Goal: Complete application form: Complete application form

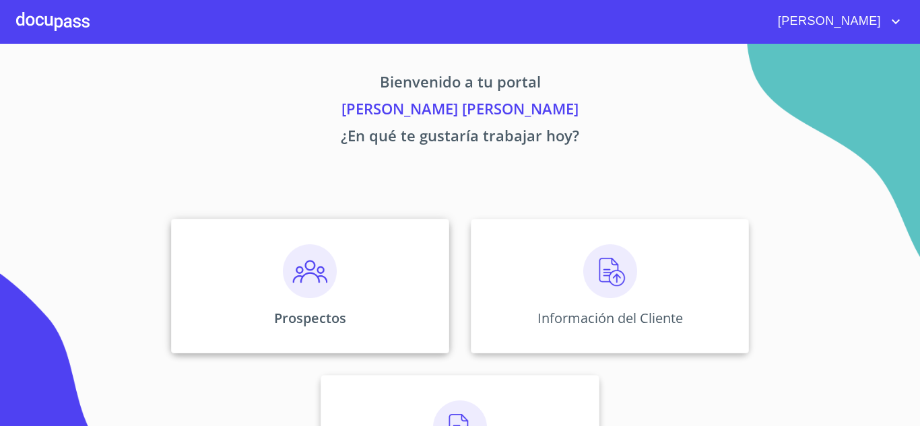
click at [324, 281] on img at bounding box center [310, 271] width 54 height 54
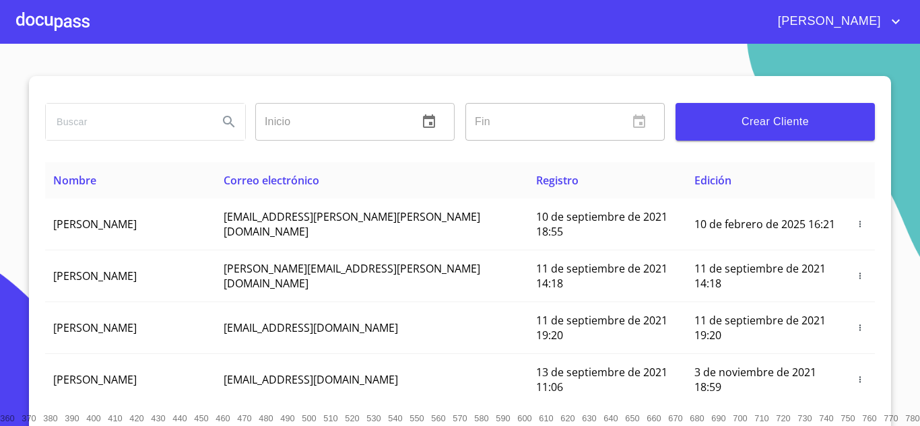
click at [143, 120] on input "search" at bounding box center [127, 122] width 162 height 36
click at [744, 110] on button "Crear Cliente" at bounding box center [774, 122] width 199 height 38
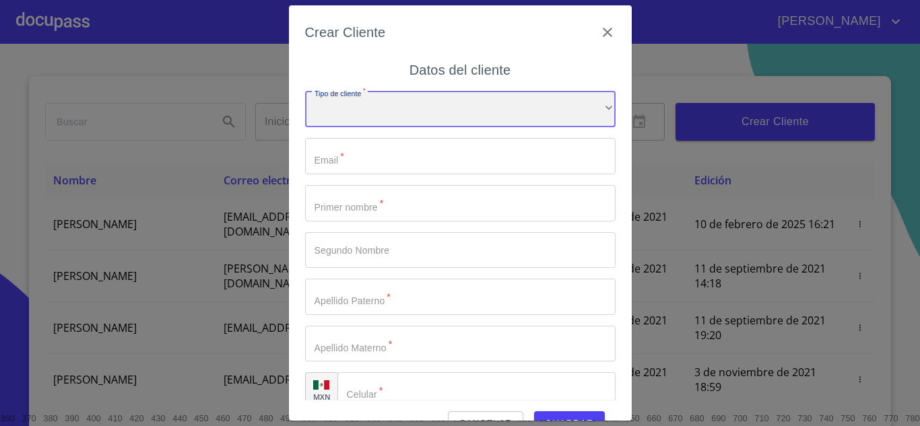
click at [409, 113] on div "​" at bounding box center [460, 110] width 310 height 36
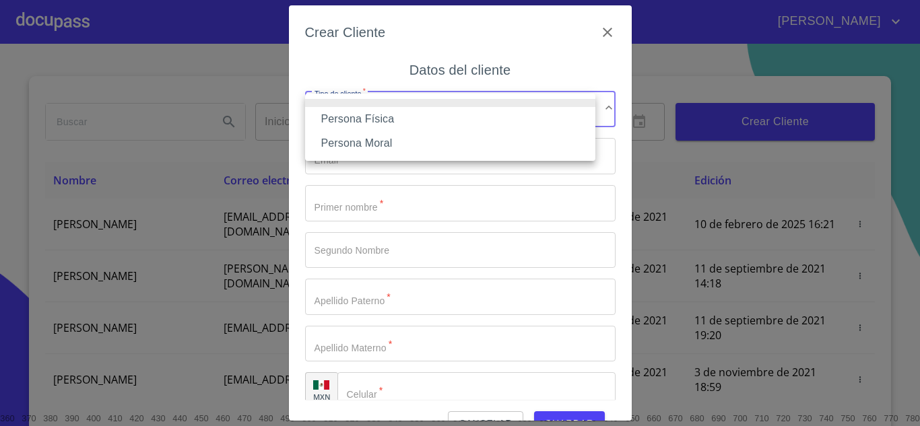
click at [337, 115] on li "Persona Física" at bounding box center [450, 119] width 290 height 24
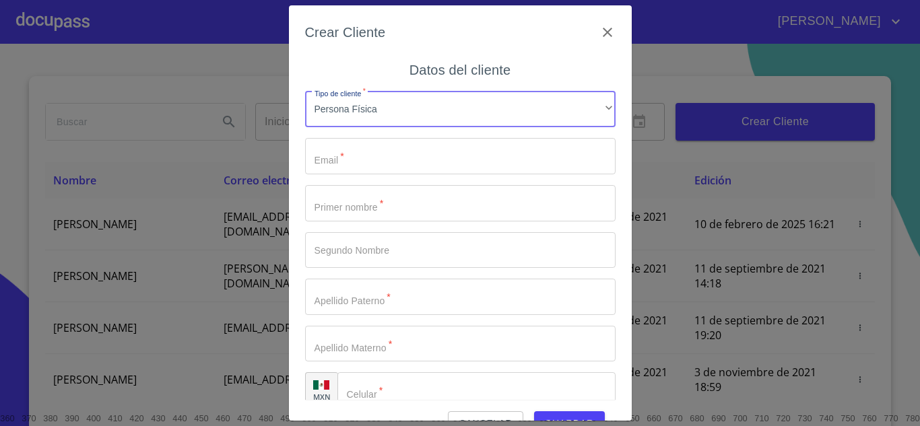
click at [390, 151] on input "Tipo de cliente   *" at bounding box center [460, 156] width 310 height 36
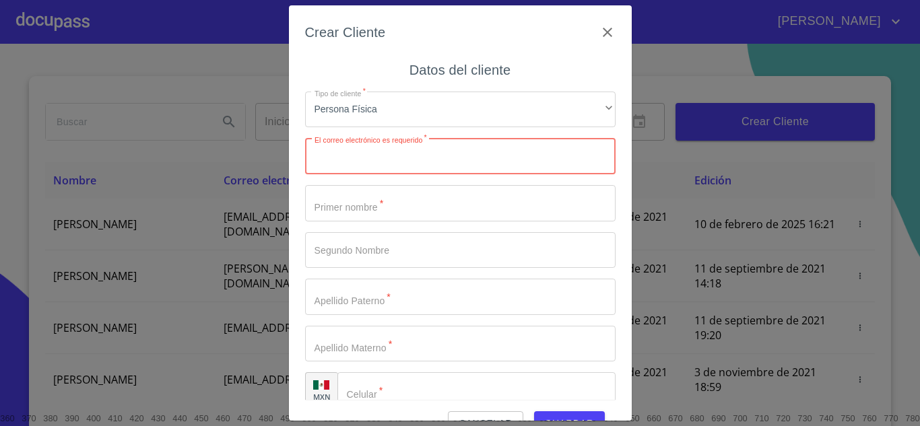
click at [372, 159] on input "Tipo de cliente   *" at bounding box center [460, 156] width 310 height 36
click at [599, 33] on icon "button" at bounding box center [607, 32] width 16 height 16
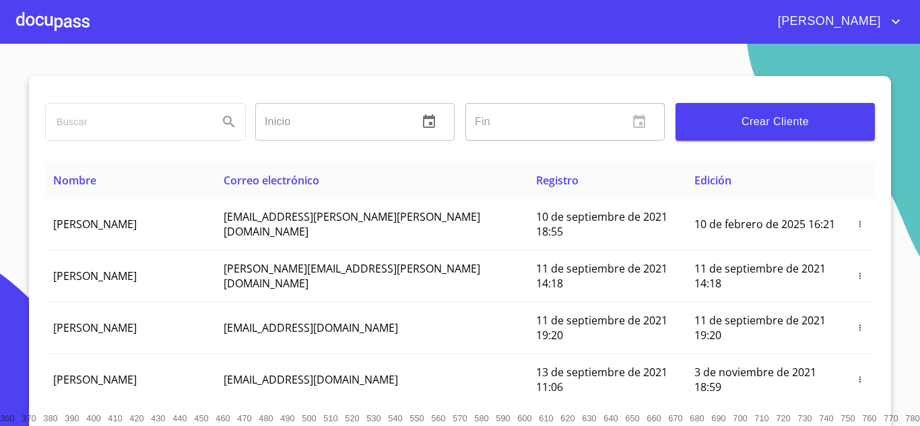
click at [102, 129] on input "search" at bounding box center [127, 122] width 162 height 36
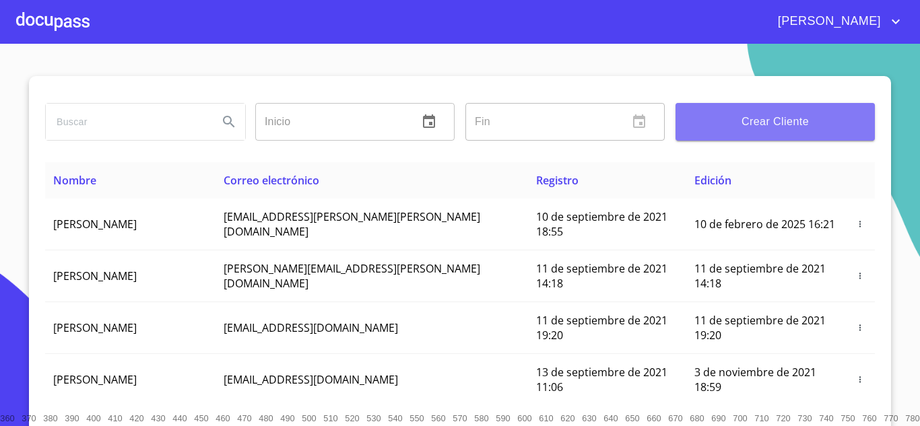
click at [767, 120] on span "Crear Cliente" at bounding box center [775, 121] width 178 height 19
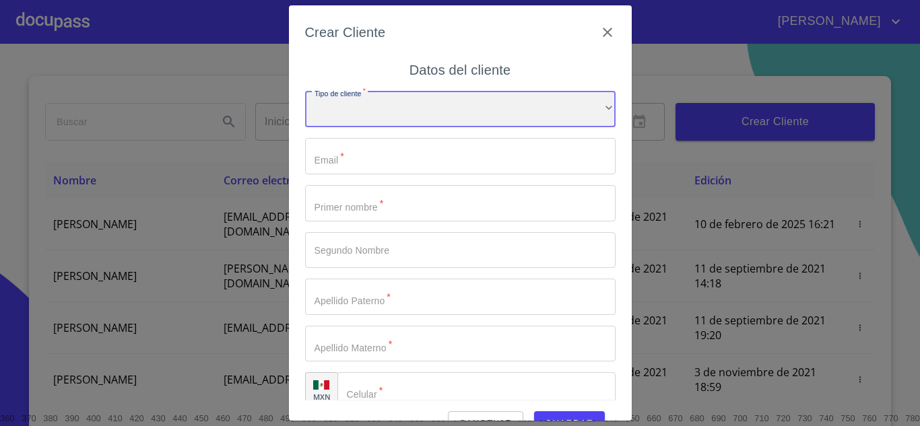
click at [348, 105] on div "​" at bounding box center [460, 110] width 310 height 36
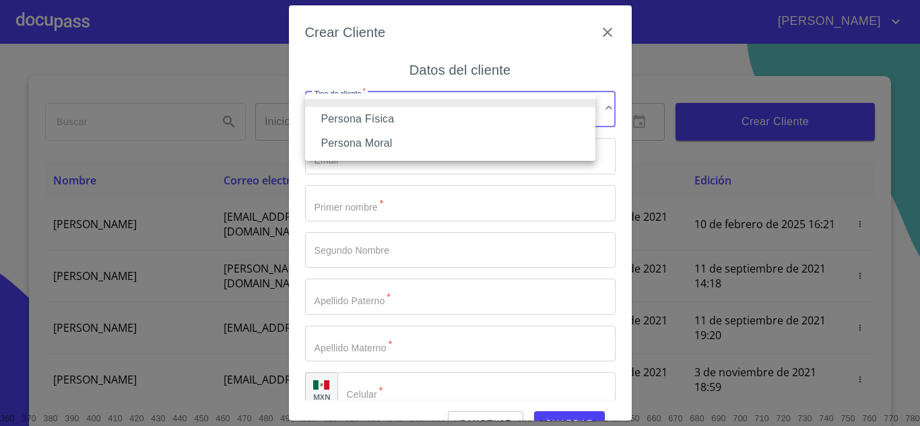
click at [357, 114] on li "Persona Física" at bounding box center [450, 119] width 290 height 24
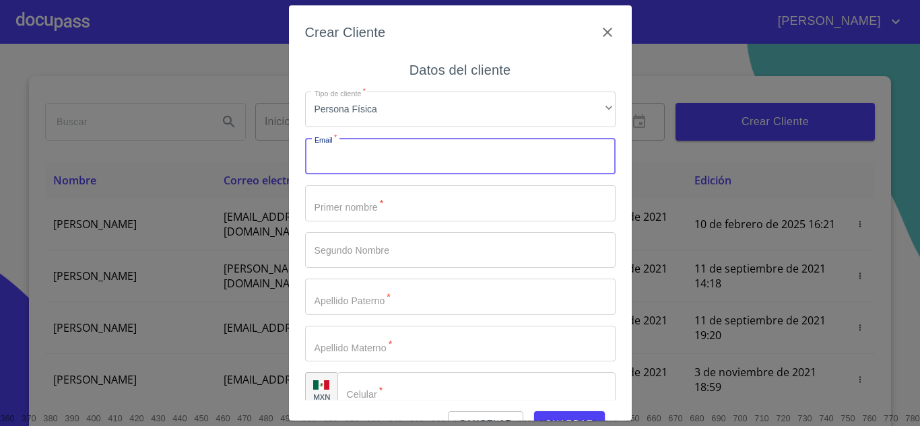
click at [381, 153] on input "Tipo de cliente   *" at bounding box center [460, 156] width 310 height 36
type input "[EMAIL_ADDRESS][DOMAIN_NAME]"
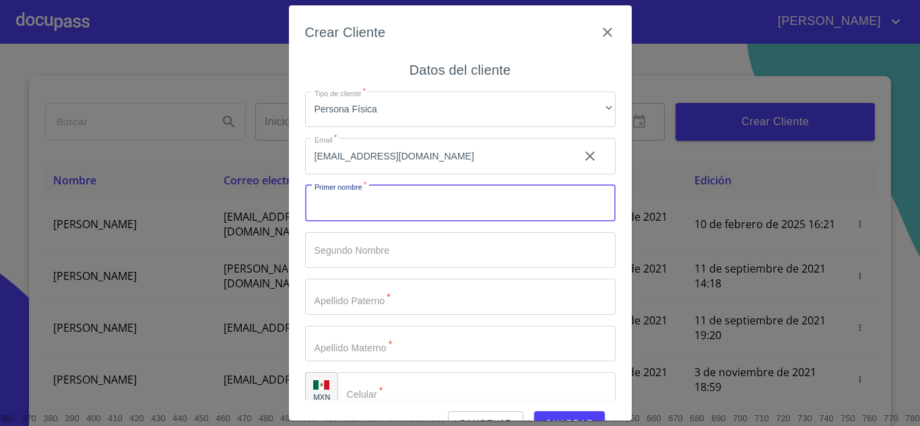
click at [365, 215] on input "Tipo de cliente   *" at bounding box center [460, 203] width 310 height 36
type input "[PERSON_NAME]"
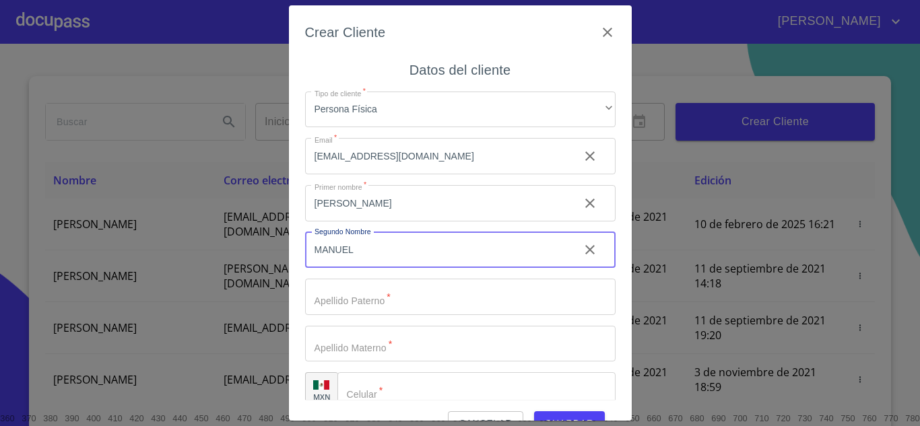
type input "MANUEL"
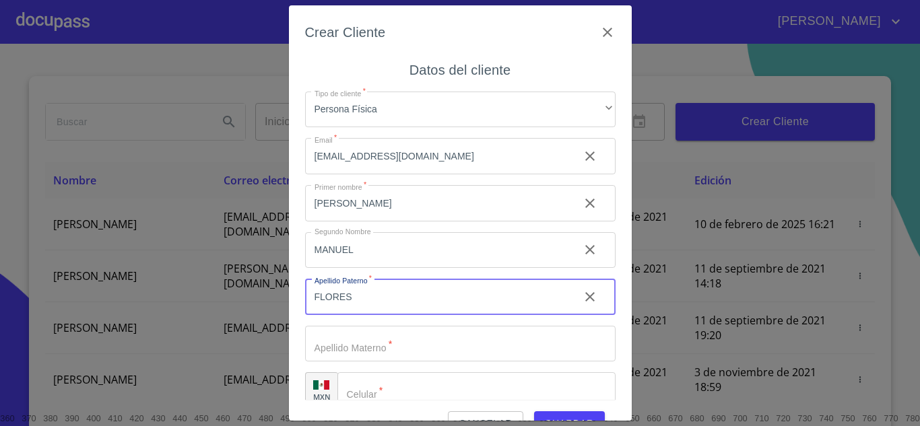
type input "FLORES"
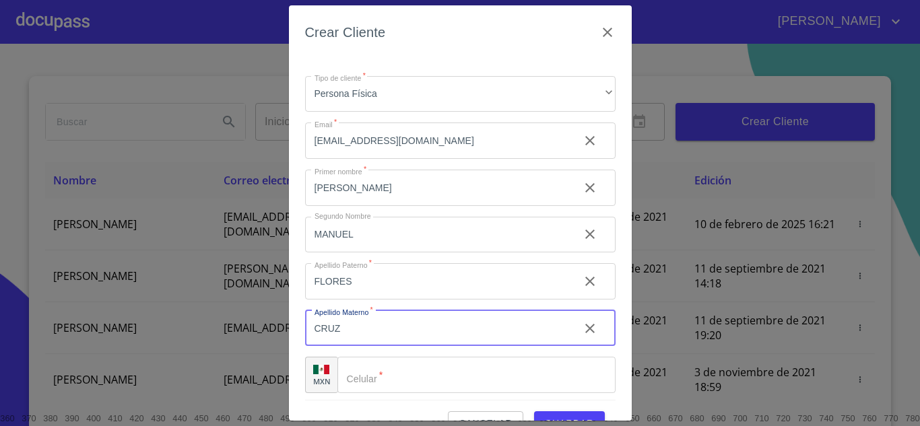
scroll to position [20, 0]
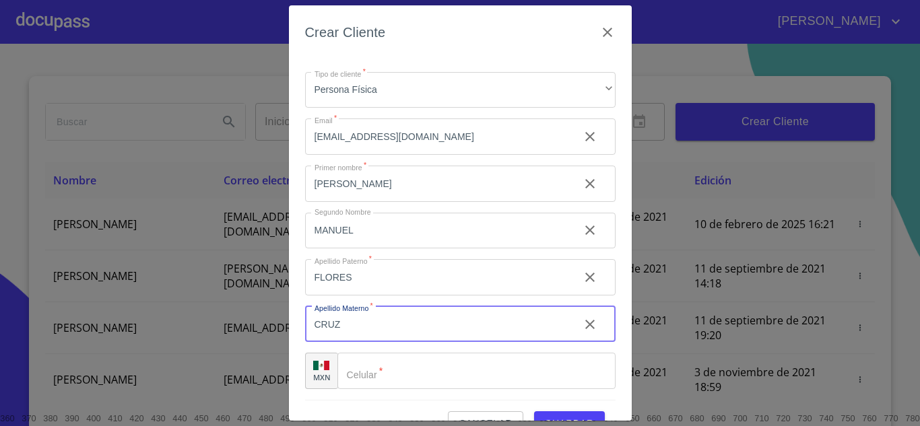
type input "CRUZ"
click at [397, 374] on input "Tipo de cliente   *" at bounding box center [476, 371] width 278 height 36
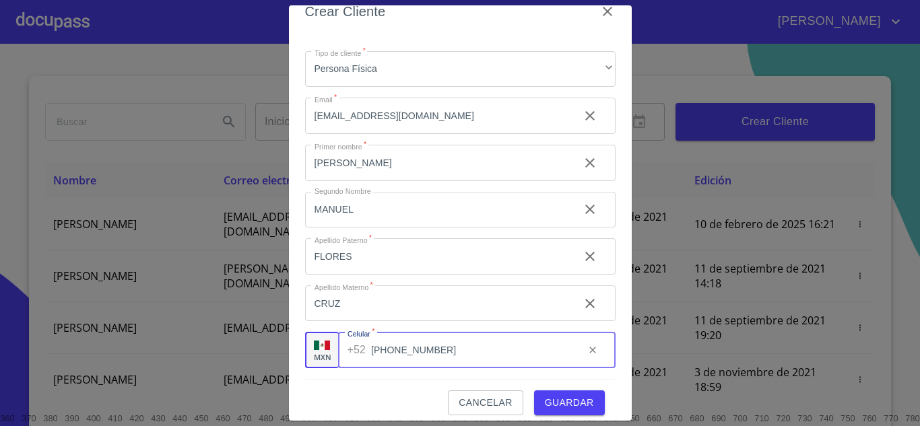
scroll to position [31, 0]
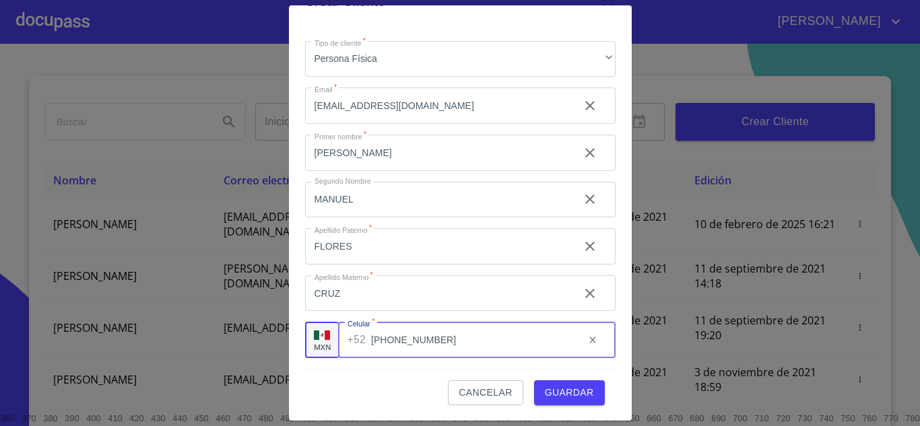
type input "[PHONE_NUMBER]"
click at [567, 394] on span "Guardar" at bounding box center [569, 392] width 49 height 17
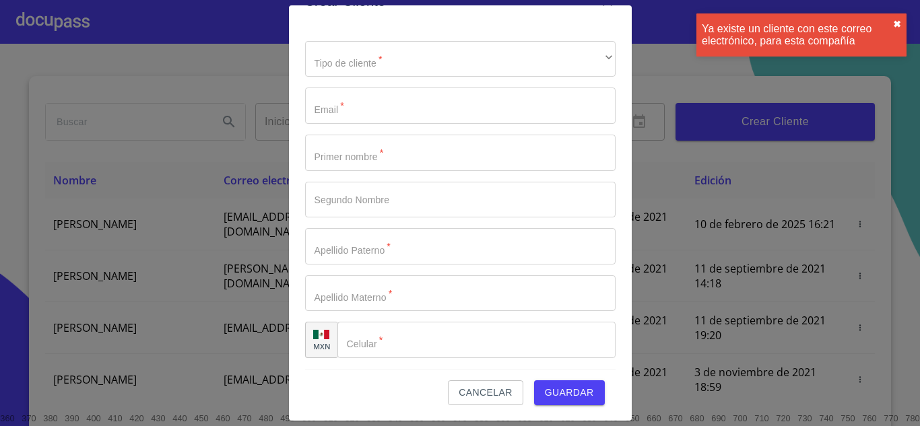
click at [897, 20] on button "✖︎" at bounding box center [897, 24] width 8 height 11
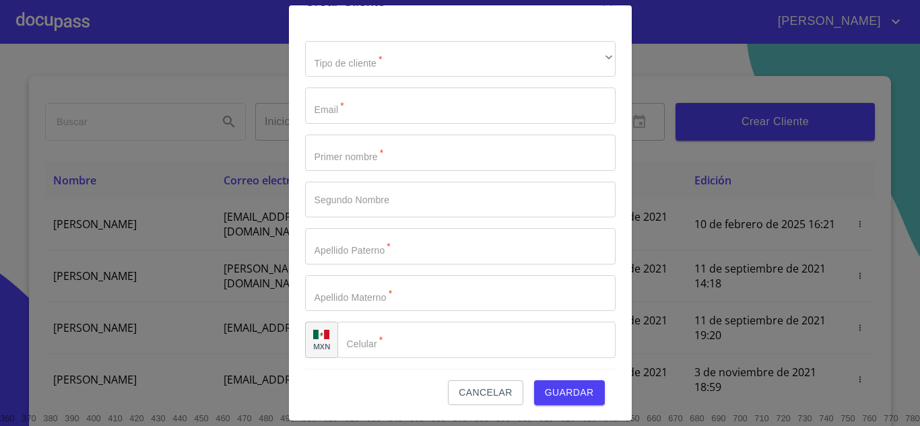
click at [471, 397] on span "Cancelar" at bounding box center [484, 392] width 53 height 17
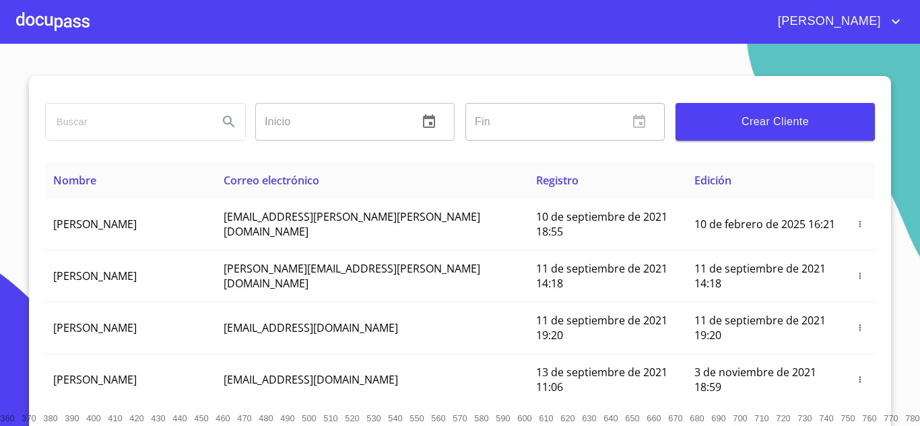
click at [36, 22] on div at bounding box center [52, 21] width 73 height 43
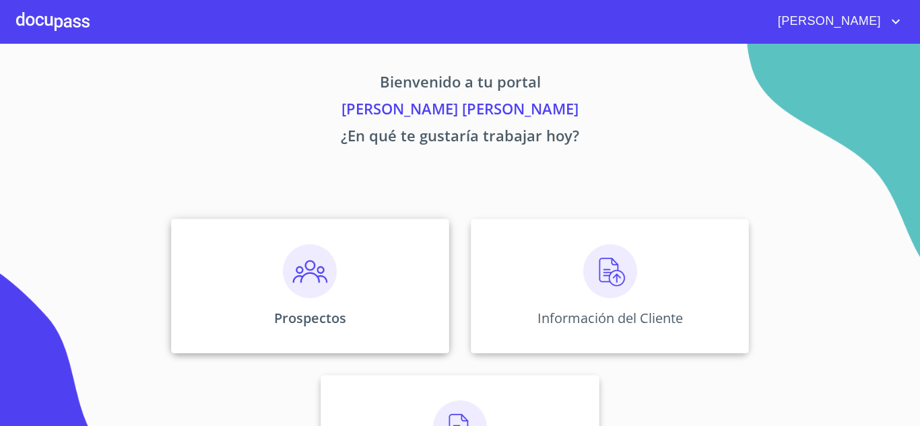
click at [305, 279] on img at bounding box center [310, 271] width 54 height 54
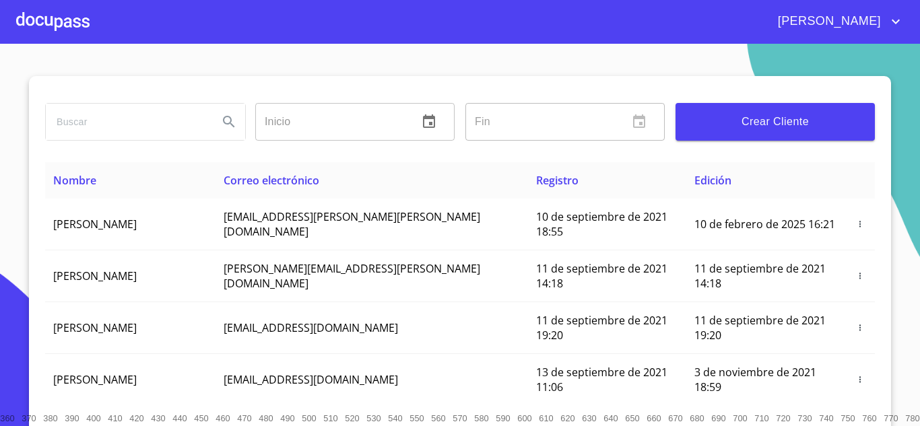
click at [141, 119] on input "search" at bounding box center [127, 122] width 162 height 36
type input "[PERSON_NAME] [PERSON_NAME]"
click at [223, 127] on icon "Search" at bounding box center [229, 122] width 16 height 16
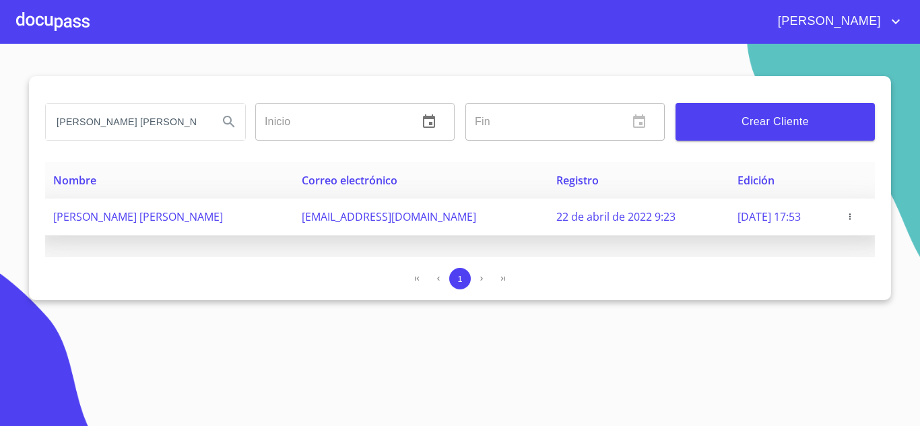
click at [851, 219] on icon "button" at bounding box center [849, 216] width 9 height 9
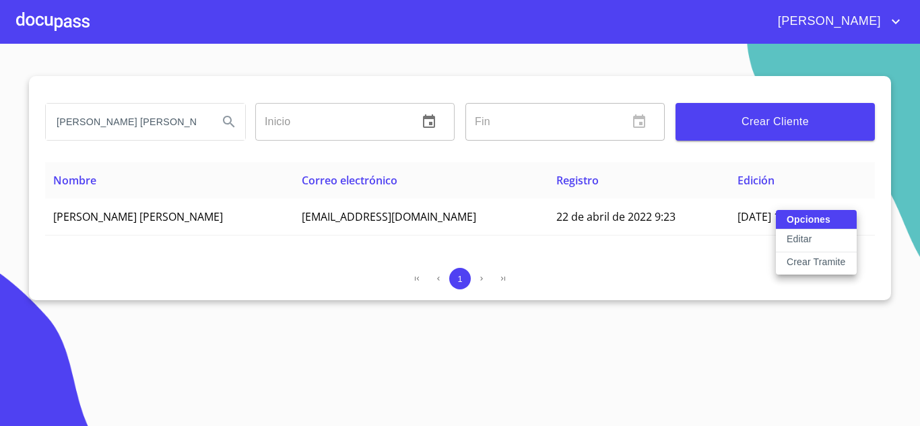
click at [824, 263] on p "Crear Tramite" at bounding box center [815, 261] width 59 height 13
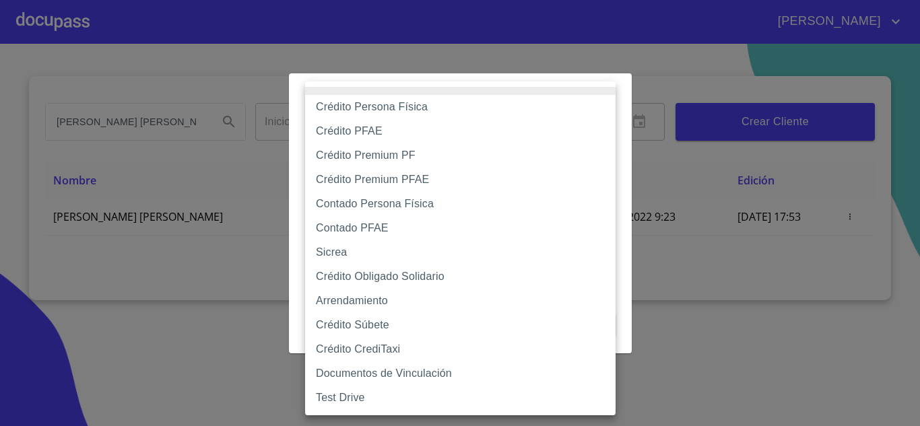
click at [413, 141] on body "[PERSON_NAME] [PERSON_NAME] [PERSON_NAME] Inicio ​ Fin ​ Crear Cliente Nombre C…" at bounding box center [460, 213] width 920 height 426
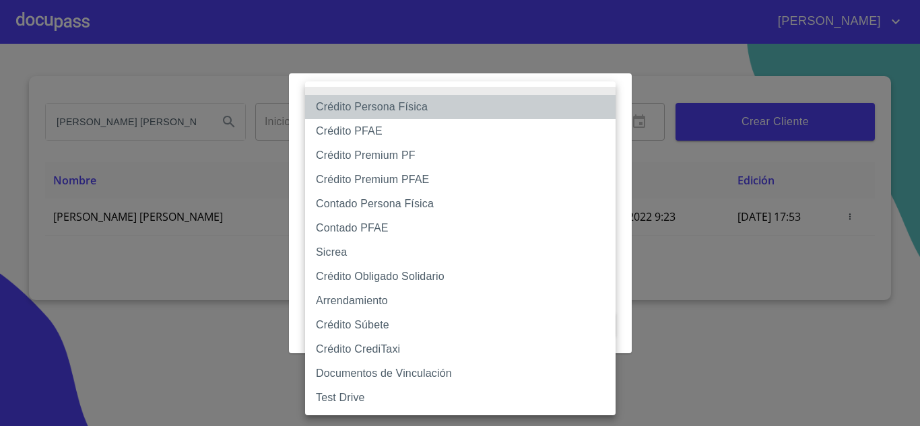
click at [387, 106] on li "Crédito Persona Física" at bounding box center [460, 107] width 310 height 24
type input "6009fb3c7d1714eb8809aa97"
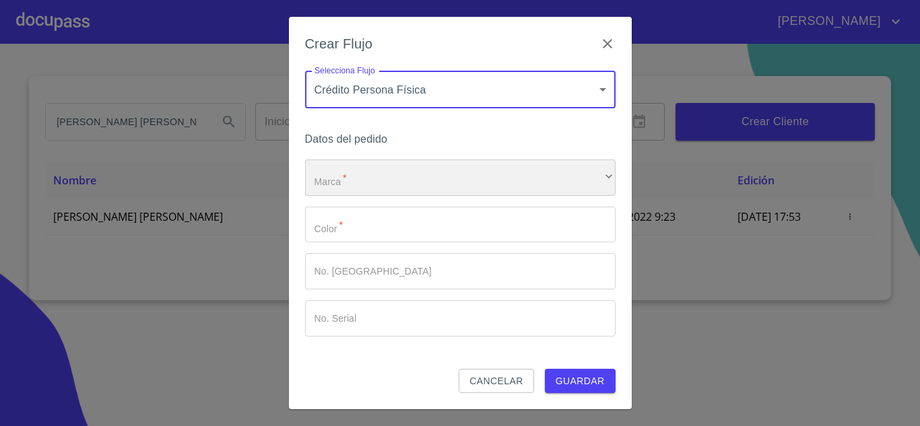
click at [444, 186] on div "​" at bounding box center [460, 178] width 310 height 36
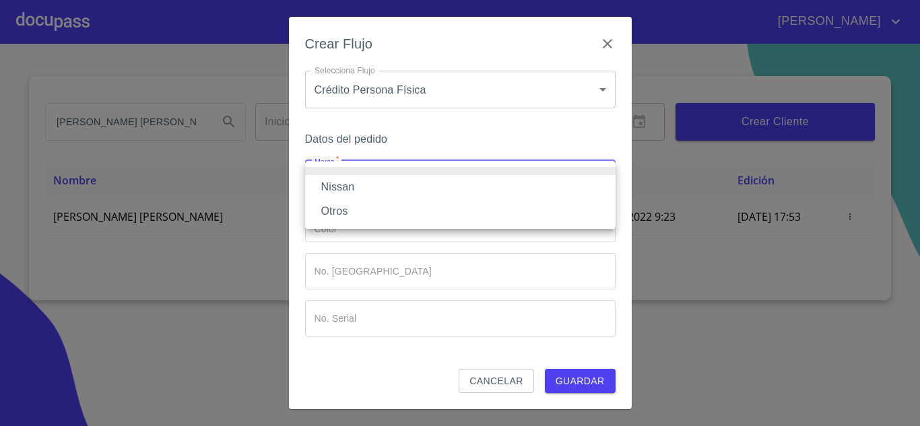
click at [351, 181] on li "Nissan" at bounding box center [460, 187] width 310 height 24
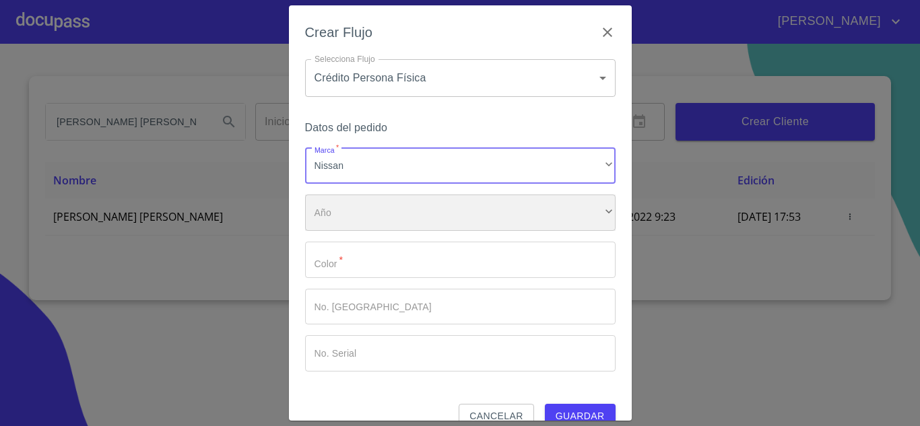
click at [376, 217] on div "​" at bounding box center [460, 213] width 310 height 36
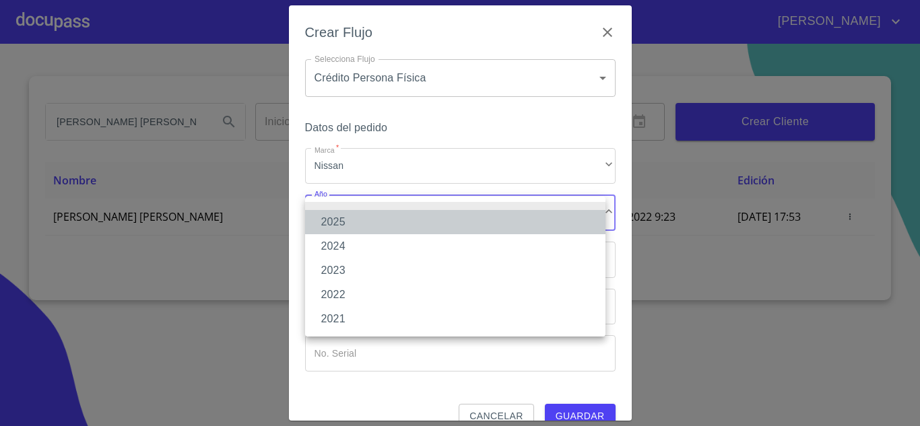
click at [351, 221] on li "2025" at bounding box center [455, 222] width 300 height 24
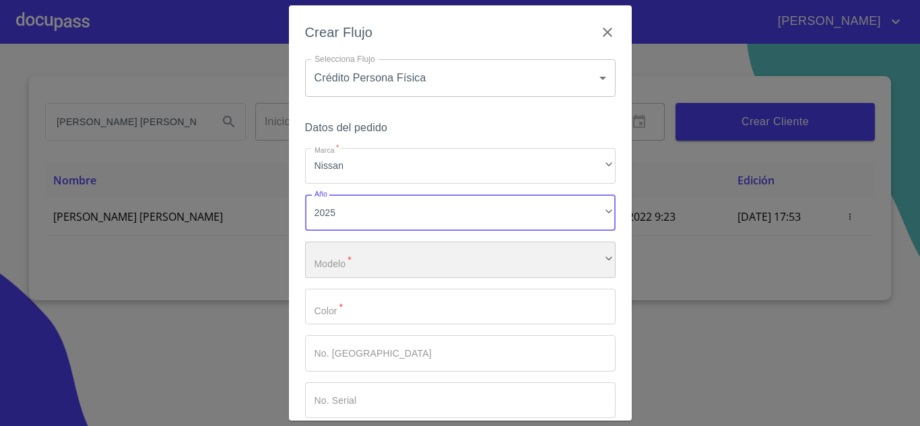
click at [373, 271] on div "​" at bounding box center [460, 260] width 310 height 36
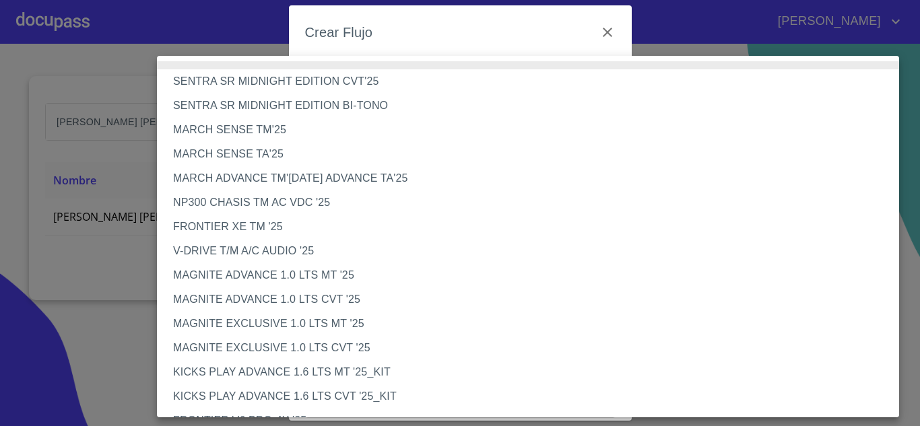
click at [267, 247] on li "V-DRIVE T/M A/C AUDIO '25" at bounding box center [533, 251] width 752 height 24
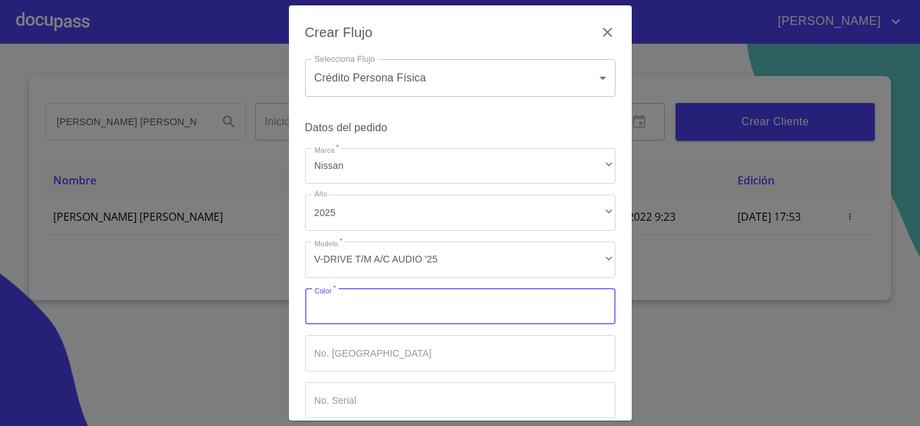
click at [403, 312] on input "Marca   *" at bounding box center [460, 307] width 310 height 36
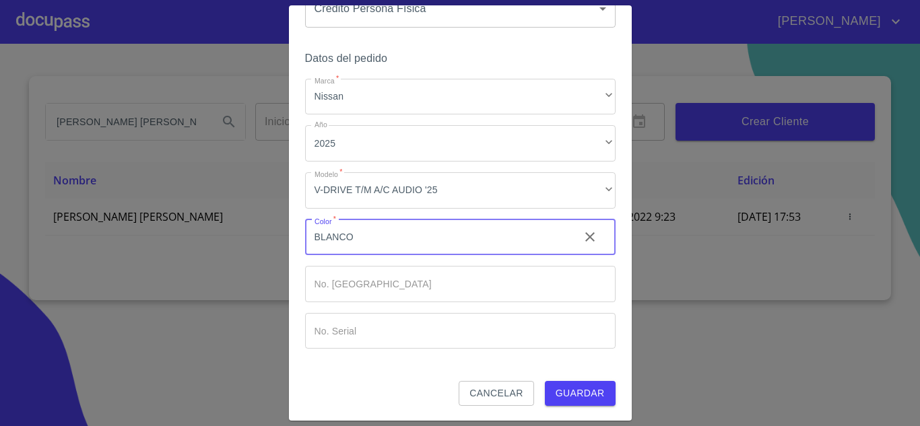
scroll to position [70, 0]
type input "BLANCO"
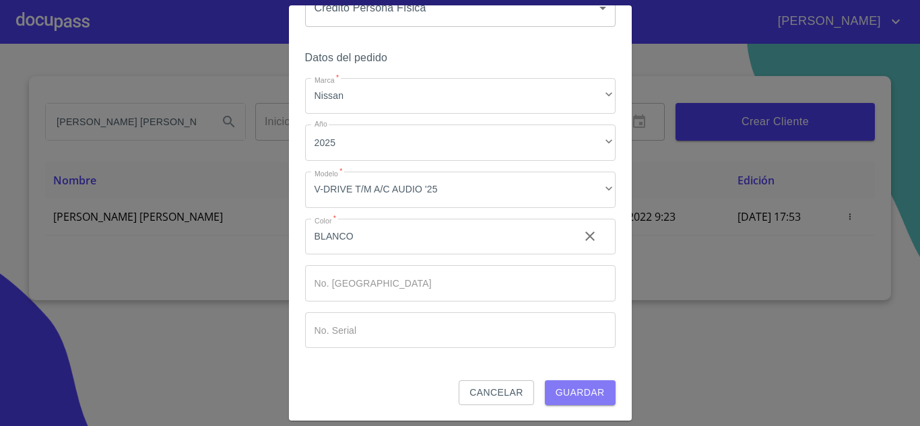
click at [577, 392] on span "Guardar" at bounding box center [579, 392] width 49 height 17
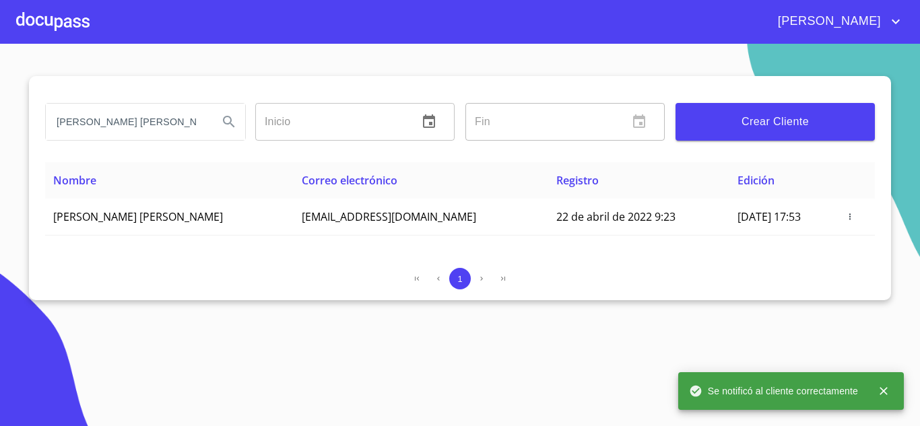
click at [73, 18] on div at bounding box center [52, 21] width 73 height 43
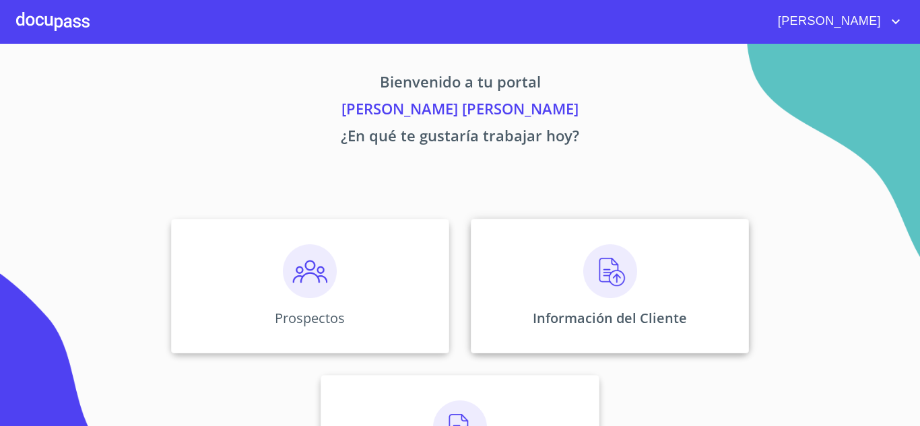
click at [609, 258] on img at bounding box center [610, 271] width 54 height 54
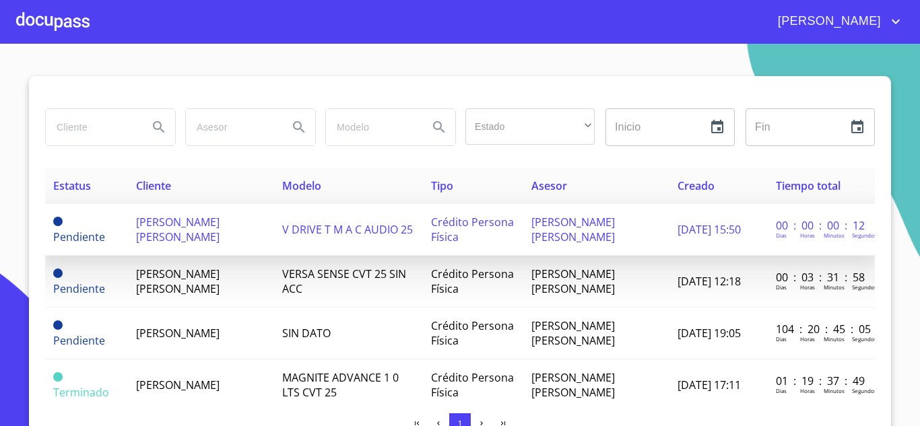
click at [179, 224] on span "[PERSON_NAME] [PERSON_NAME]" at bounding box center [177, 230] width 83 height 30
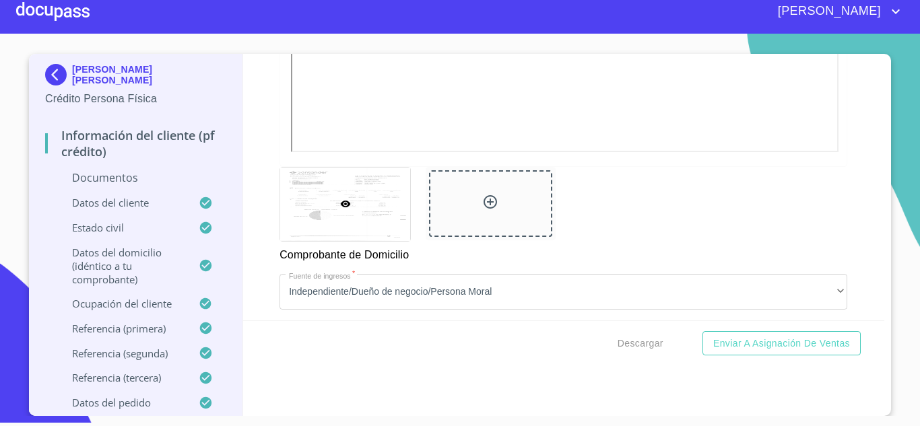
scroll to position [699, 0]
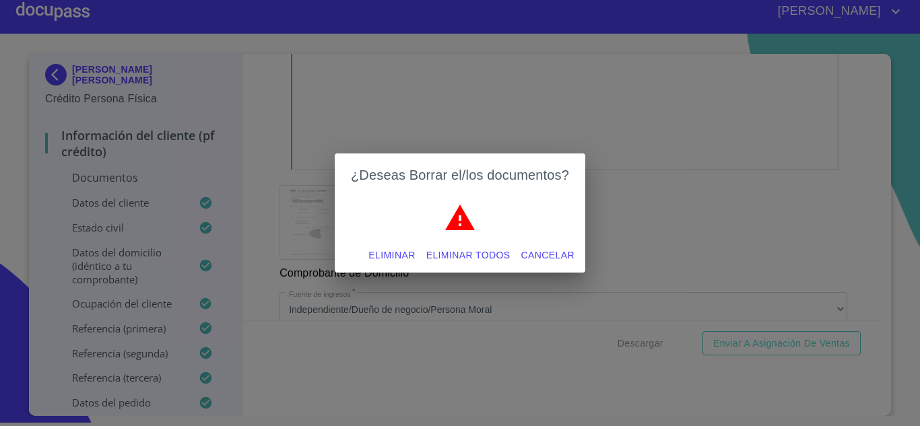
click at [405, 256] on span "Eliminar" at bounding box center [391, 255] width 46 height 17
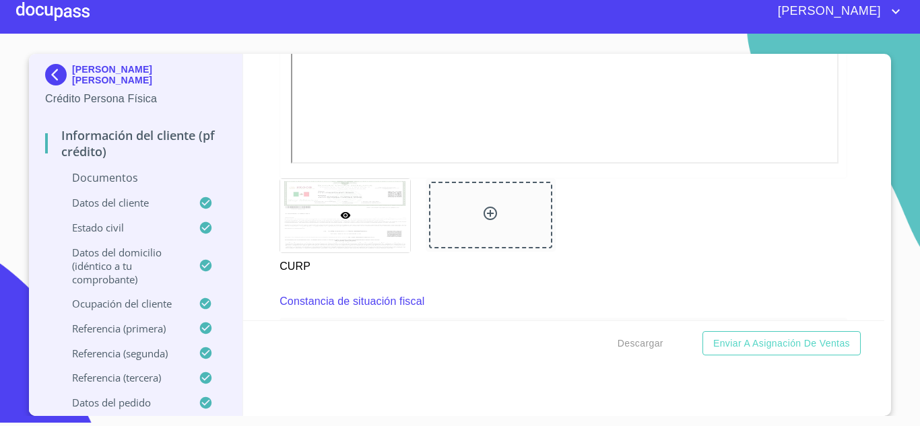
scroll to position [1574, 0]
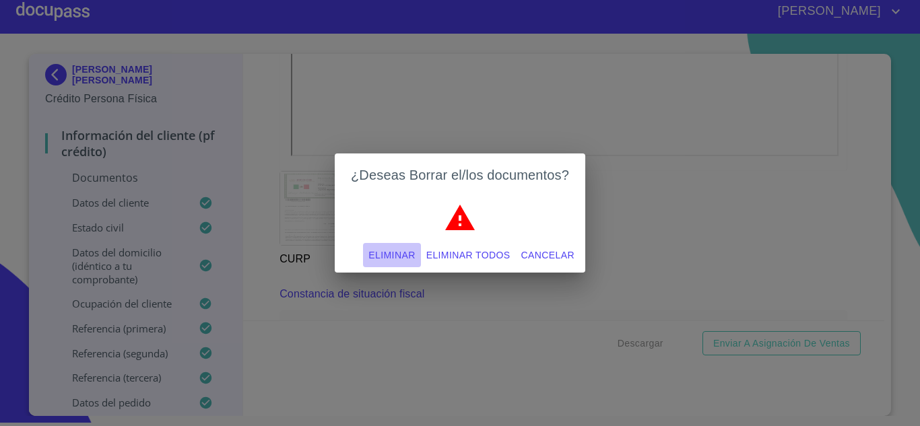
click at [388, 256] on span "Eliminar" at bounding box center [391, 255] width 46 height 17
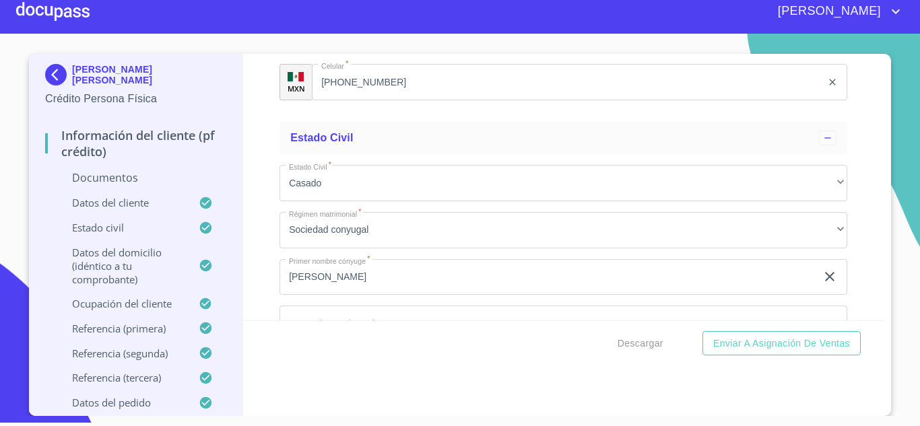
scroll to position [2315, 0]
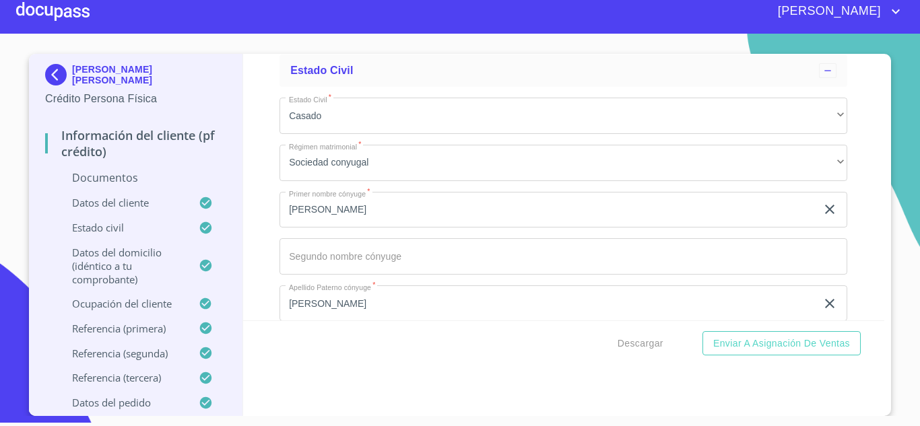
type input "3"
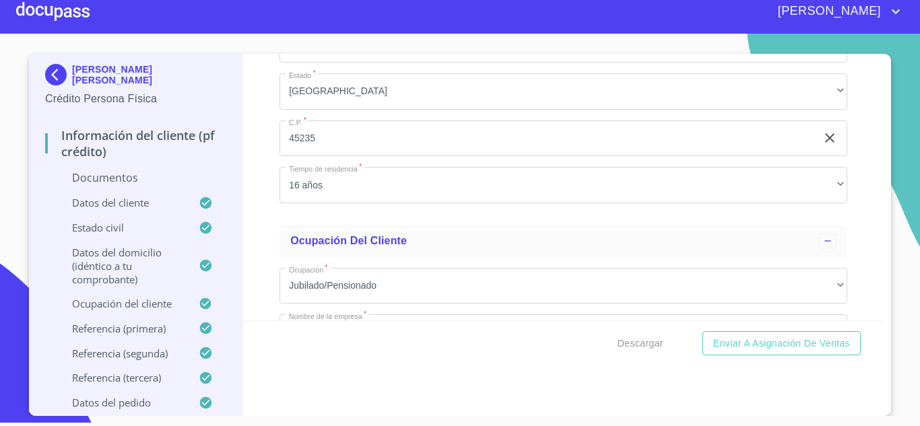
scroll to position [3257, 0]
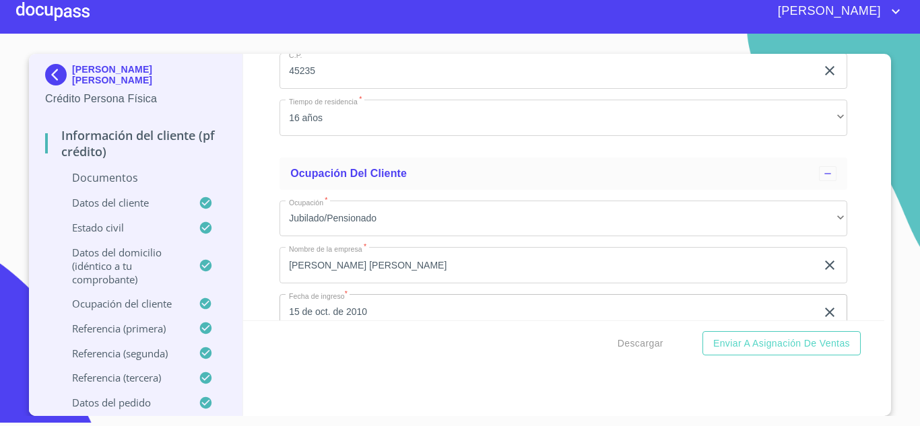
type input "2399878552"
drag, startPoint x: 392, startPoint y: 193, endPoint x: 256, endPoint y: 182, distance: 137.1
click at [256, 184] on div "Información del cliente (PF crédito) Documentos Documento de identificación.   …" at bounding box center [564, 187] width 642 height 267
type input "$3,000,000"
click at [702, 331] on button "Enviar a Asignación de Ventas" at bounding box center [781, 343] width 158 height 25
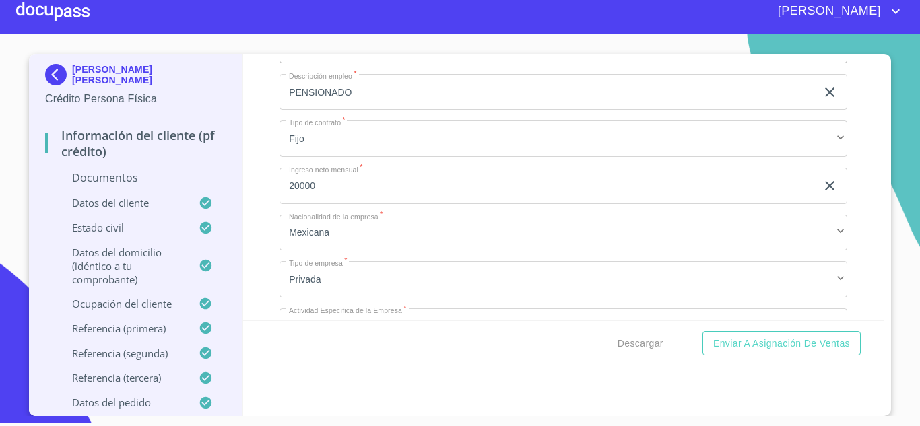
scroll to position [3527, 0]
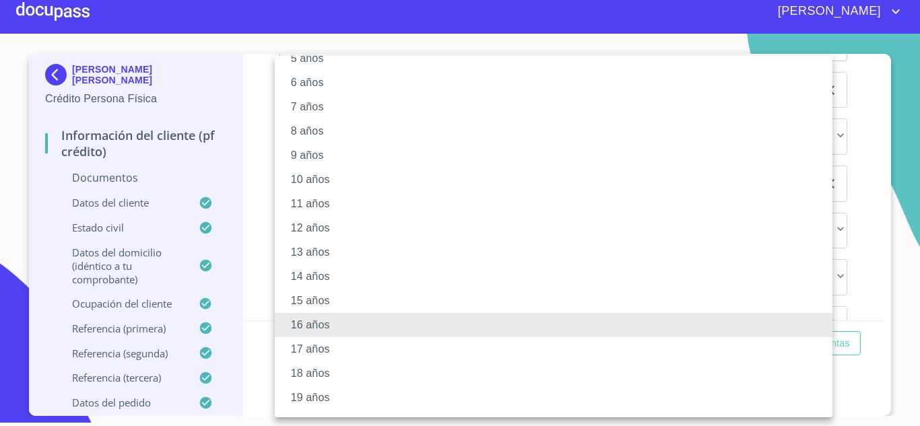
scroll to position [166, 0]
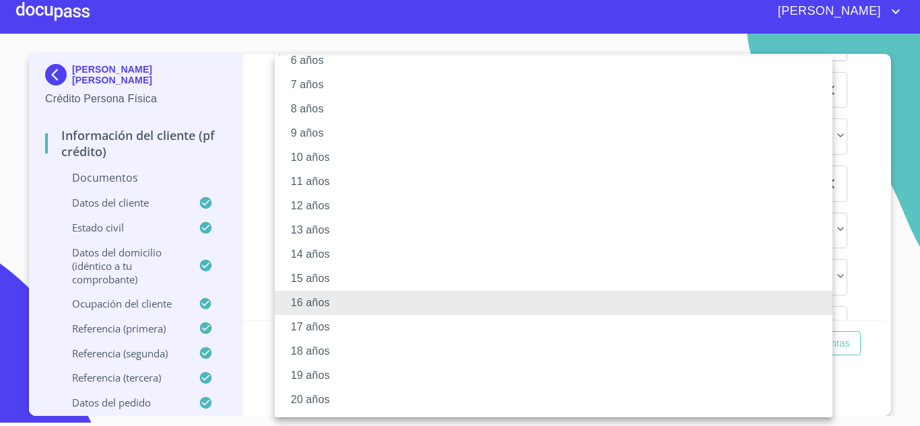
click at [326, 399] on li "20 años" at bounding box center [558, 400] width 567 height 24
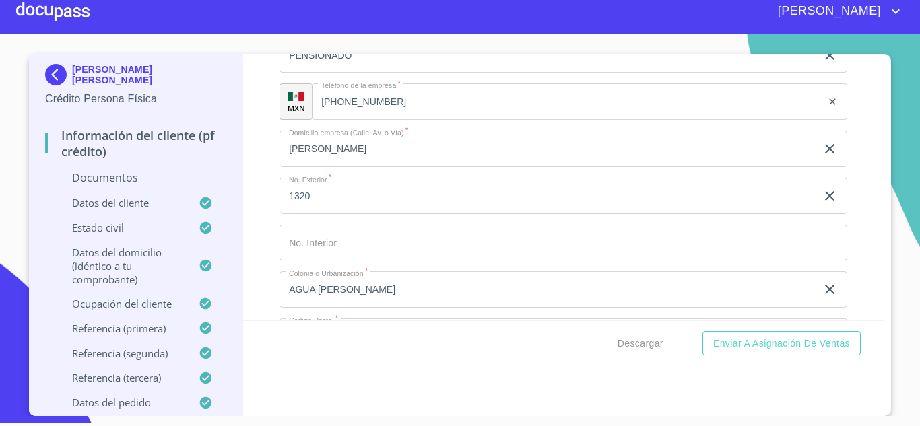
scroll to position [3863, 0]
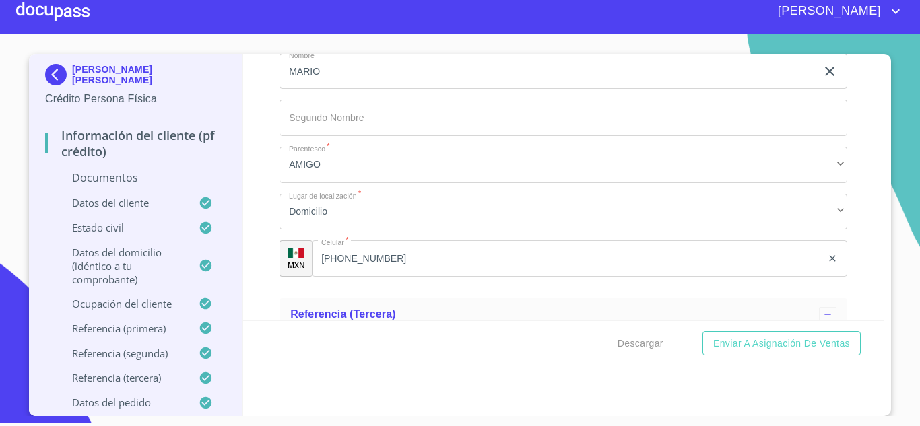
scroll to position [4940, 0]
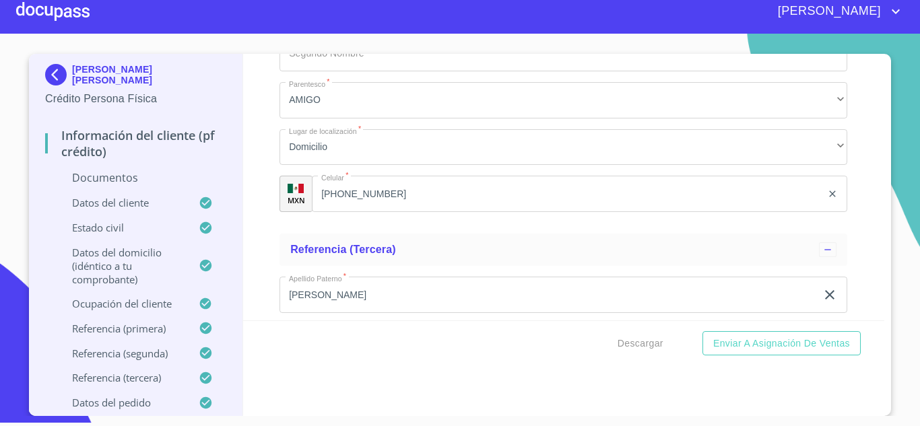
scroll to position [5008, 0]
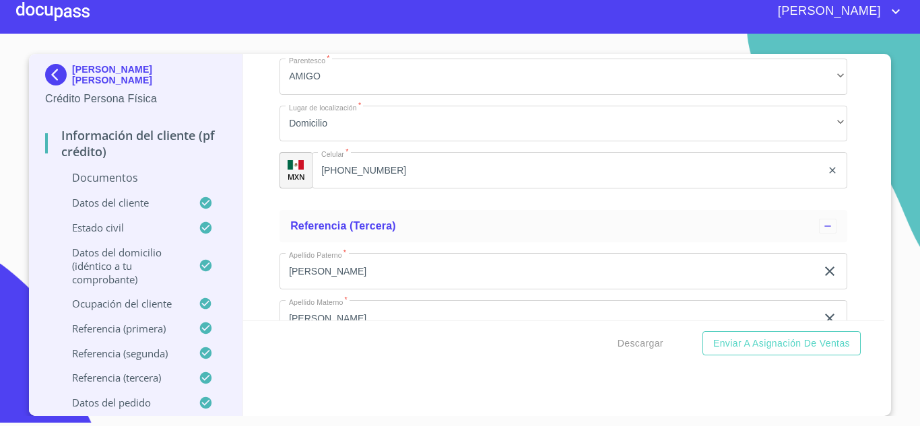
drag, startPoint x: 431, startPoint y: 141, endPoint x: 328, endPoint y: 142, distance: 103.0
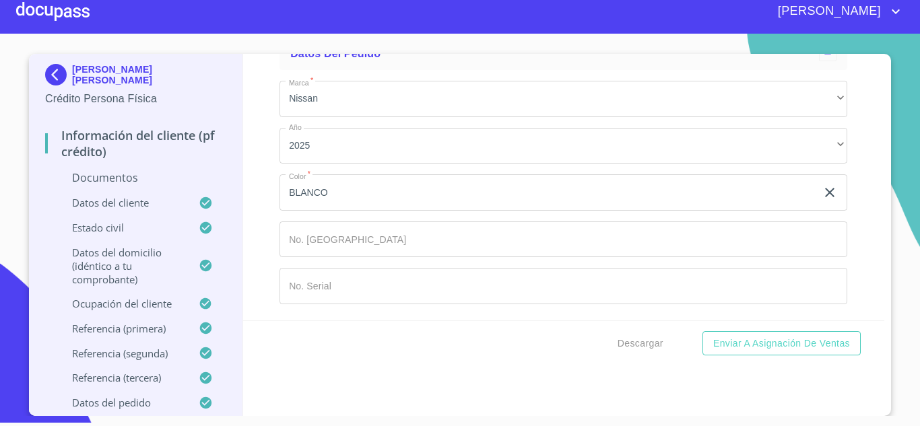
scroll to position [5681, 0]
type input "[PHONE_NUMBER]"
type input "3"
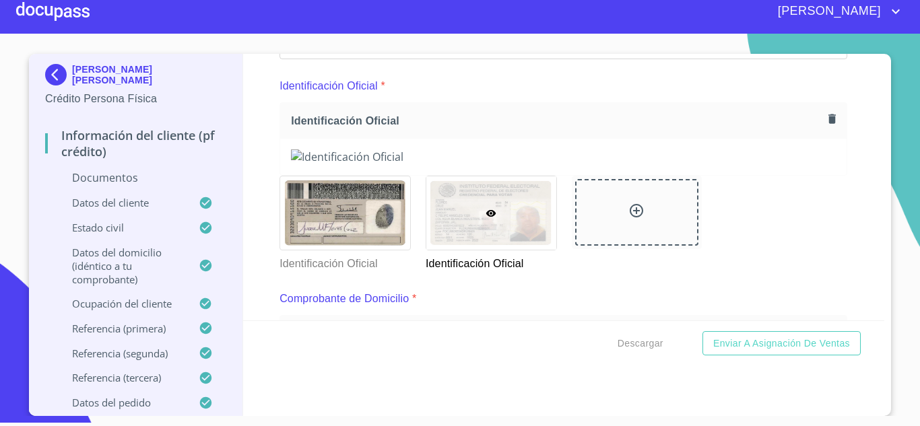
scroll to position [67, 0]
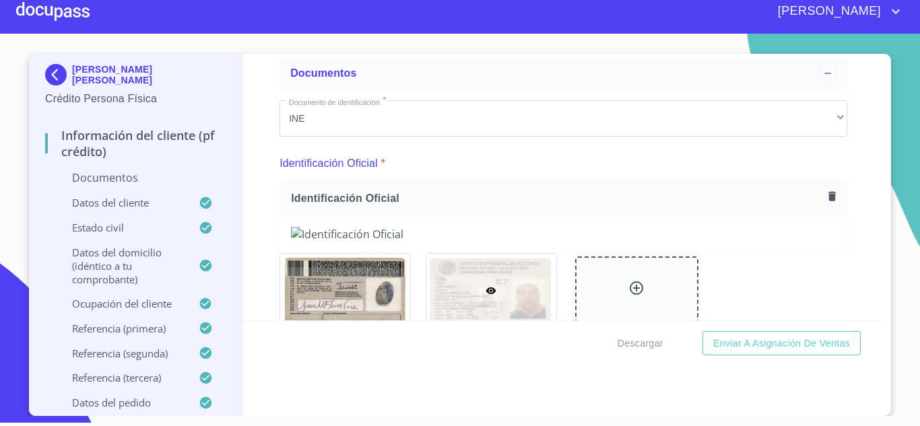
type input "[PHONE_NUMBER]"
click at [825, 193] on icon "button" at bounding box center [831, 196] width 13 height 13
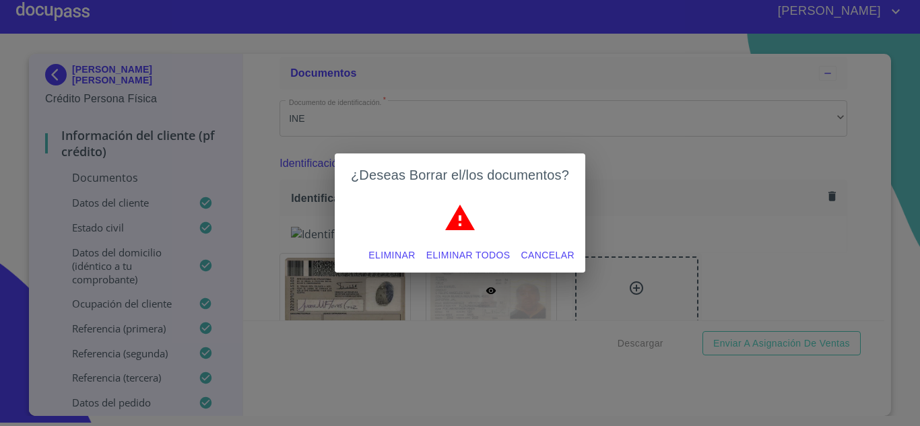
click at [391, 253] on span "Eliminar" at bounding box center [391, 255] width 46 height 17
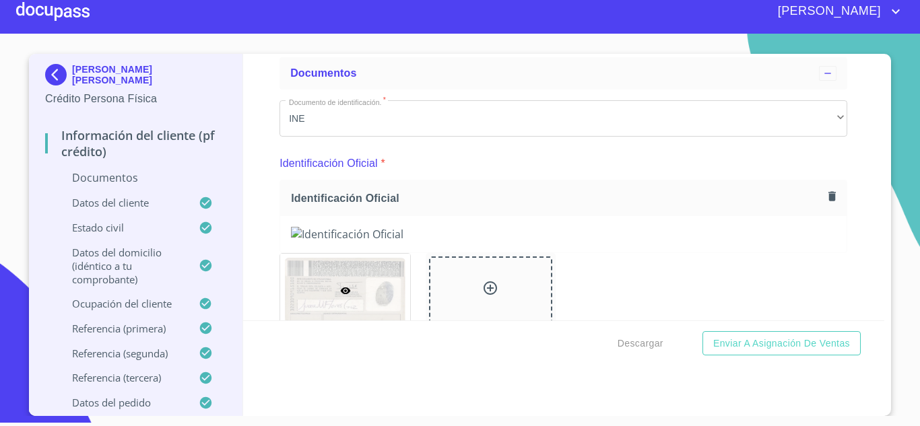
click at [828, 200] on icon "button" at bounding box center [831, 195] width 7 height 9
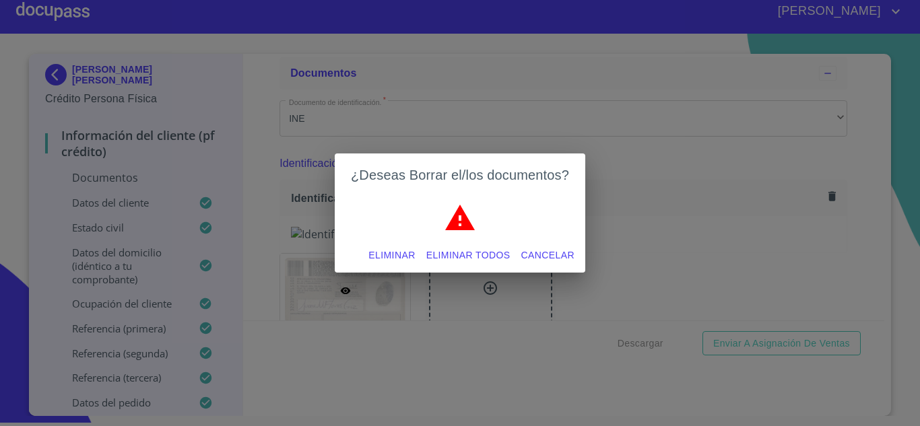
click at [378, 252] on span "Eliminar" at bounding box center [391, 255] width 46 height 17
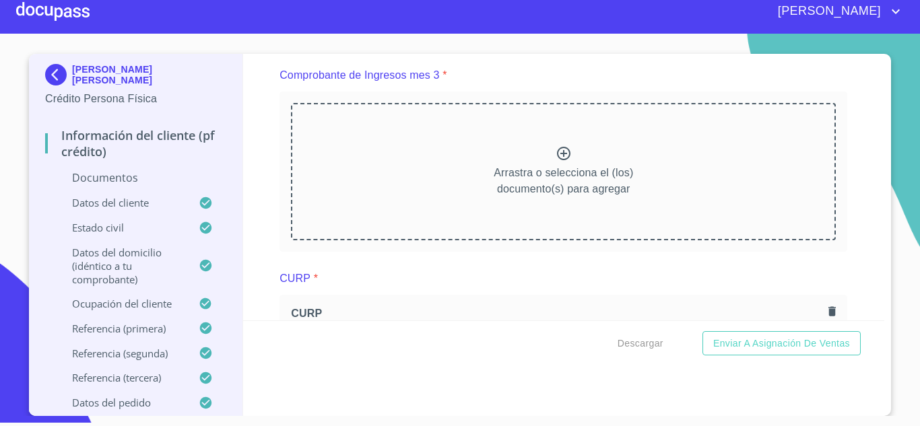
scroll to position [2491, 0]
